Goal: Navigation & Orientation: Find specific page/section

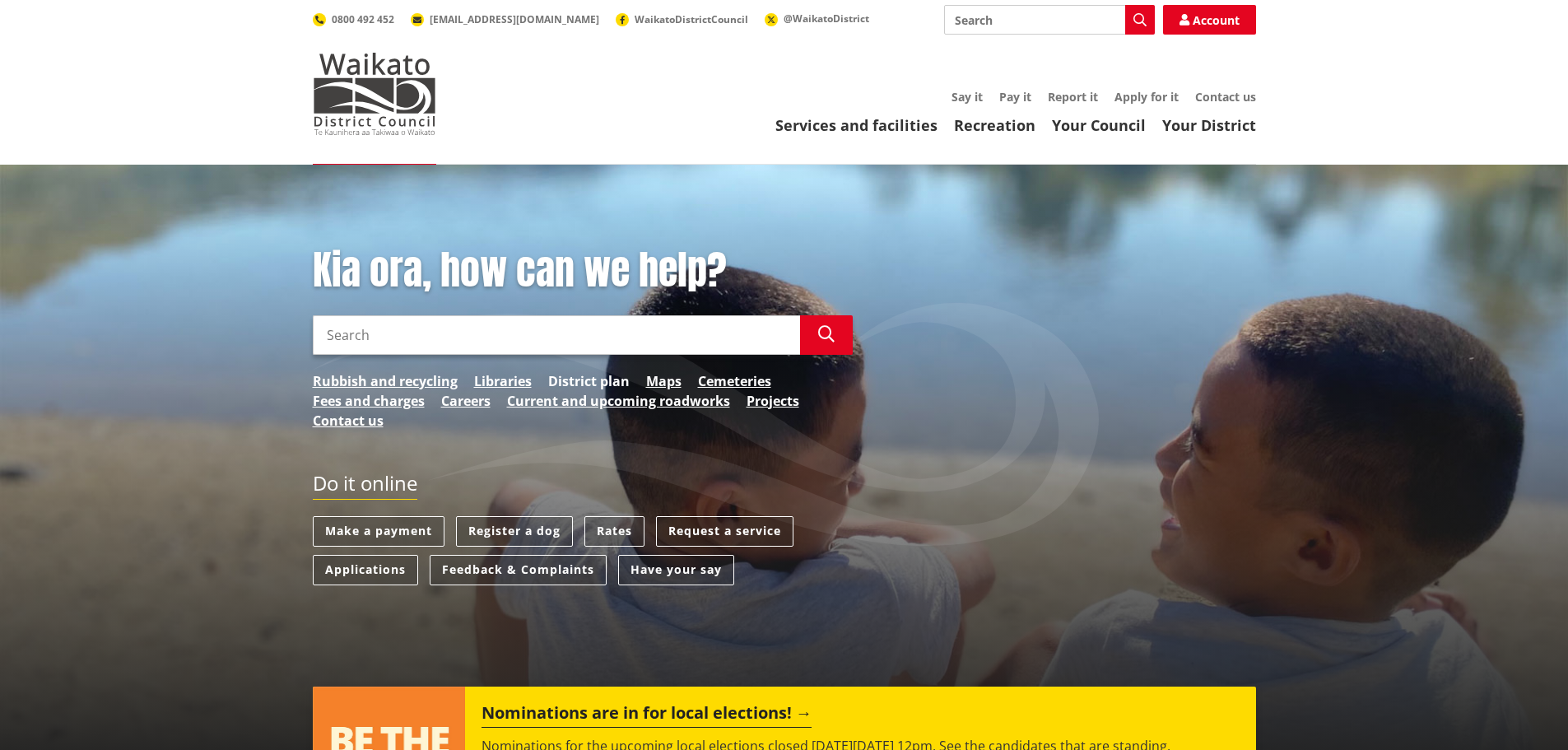
click at [599, 378] on link "District plan" at bounding box center [589, 381] width 82 height 20
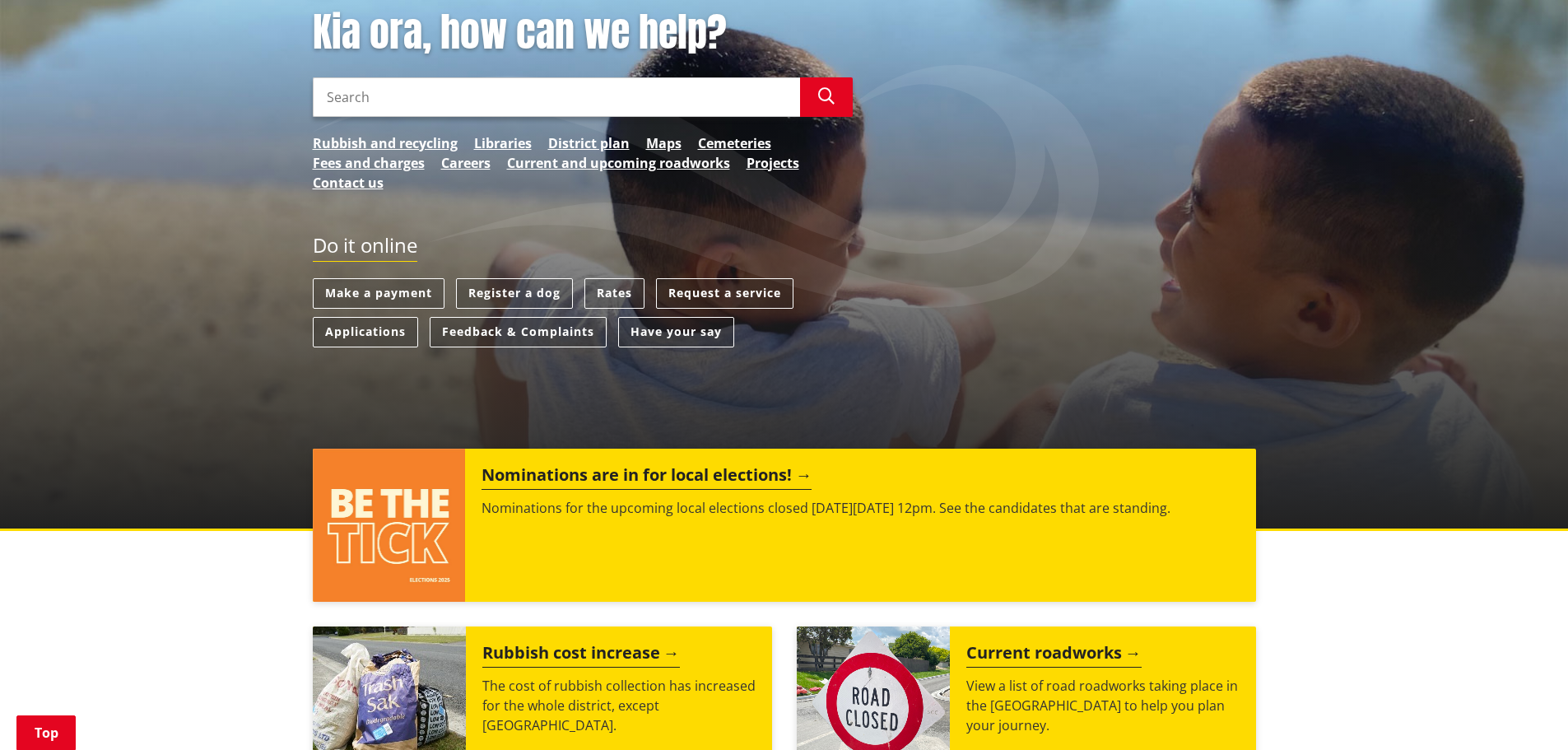
scroll to position [329, 0]
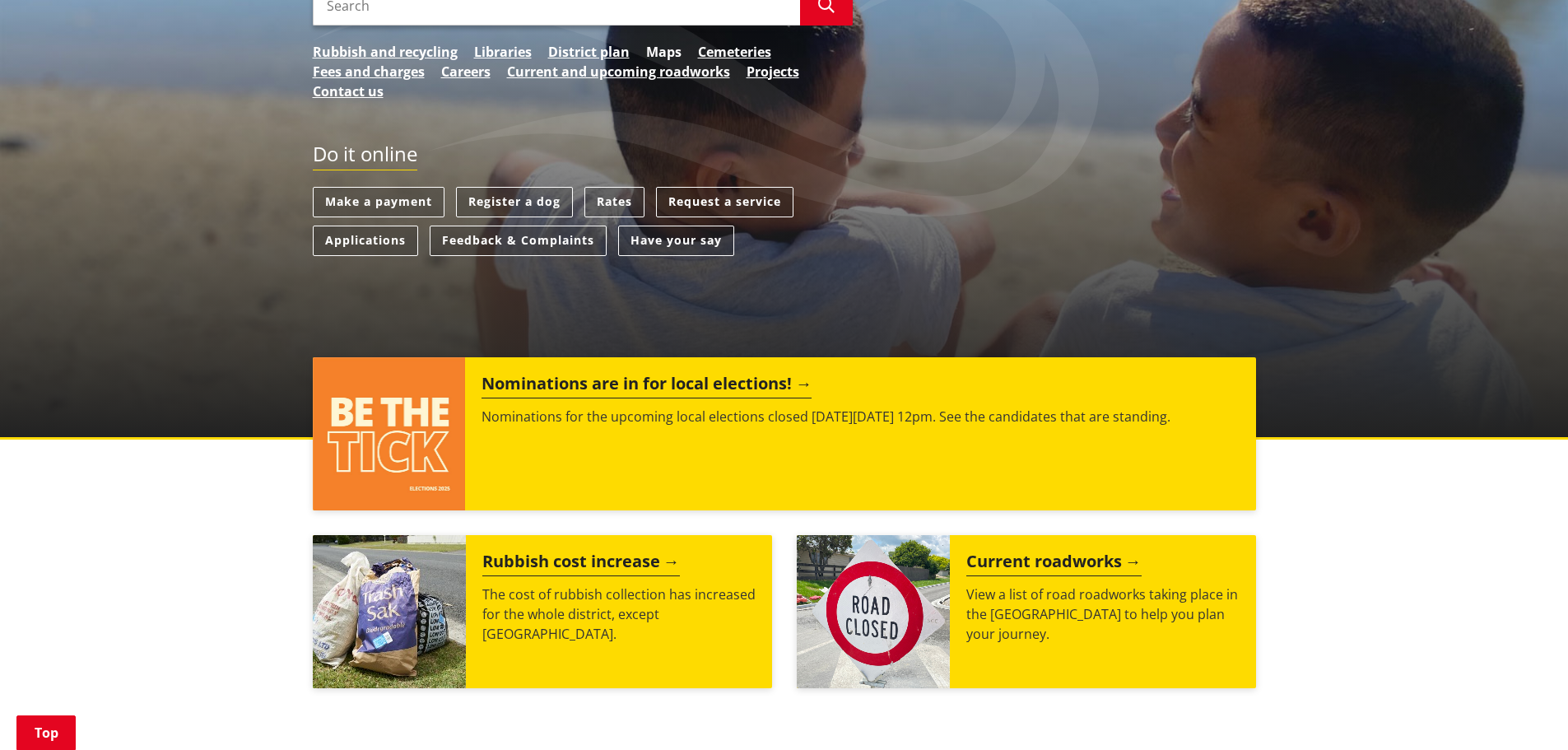
click at [658, 44] on link "Maps" at bounding box center [663, 52] width 35 height 20
